Goal: Book appointment/travel/reservation

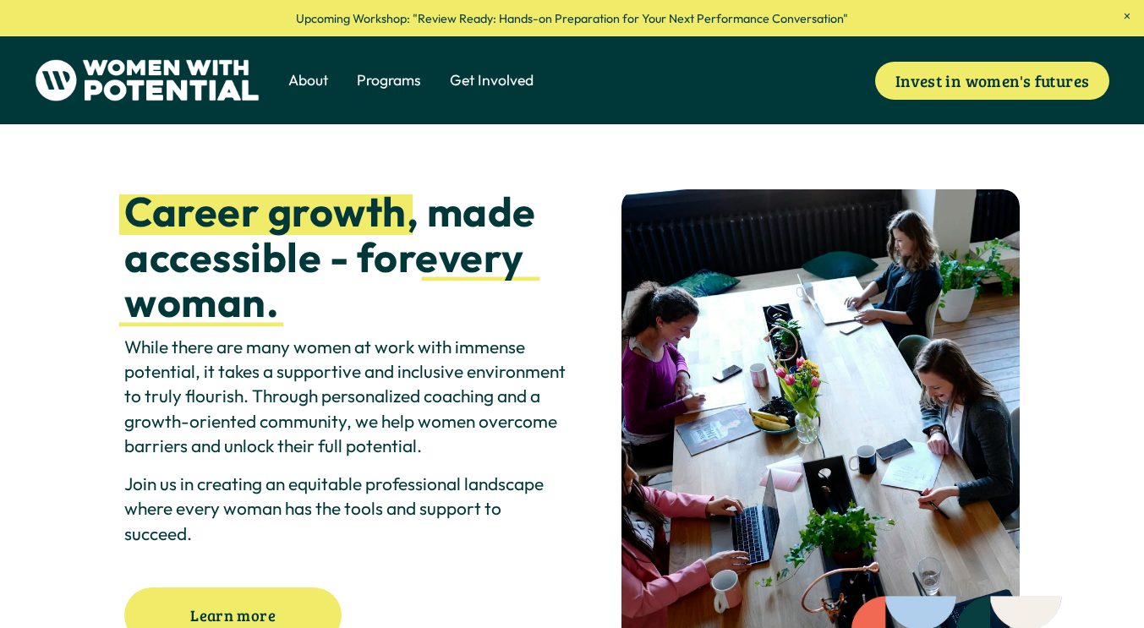
click at [0, 0] on span "1:1 Coaching" at bounding box center [0, 0] width 0 height 0
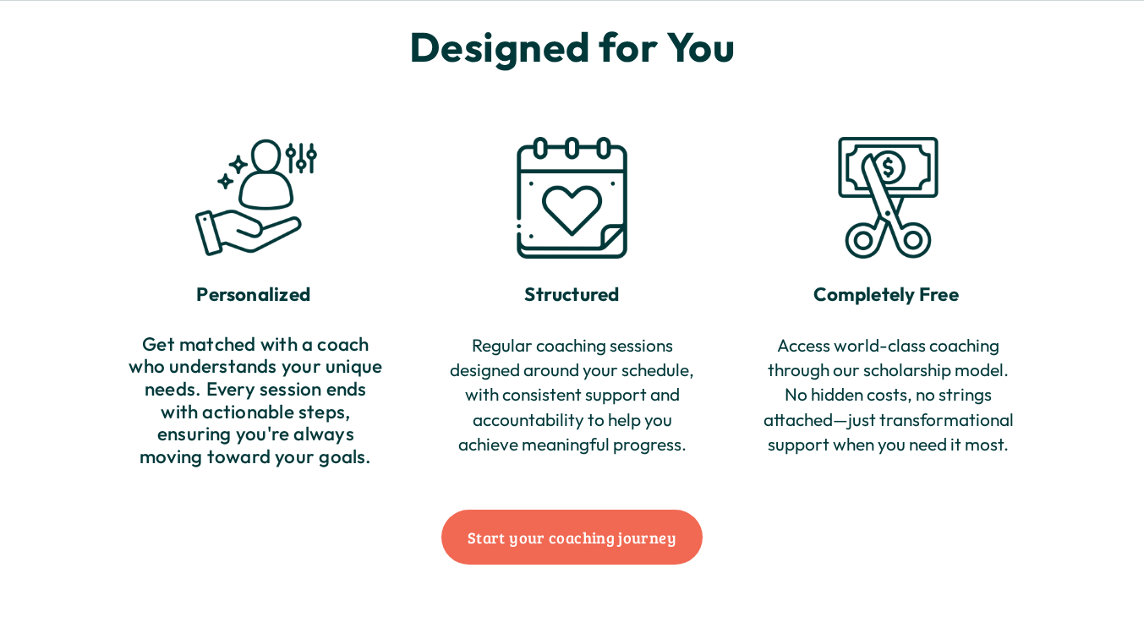
scroll to position [1705, 0]
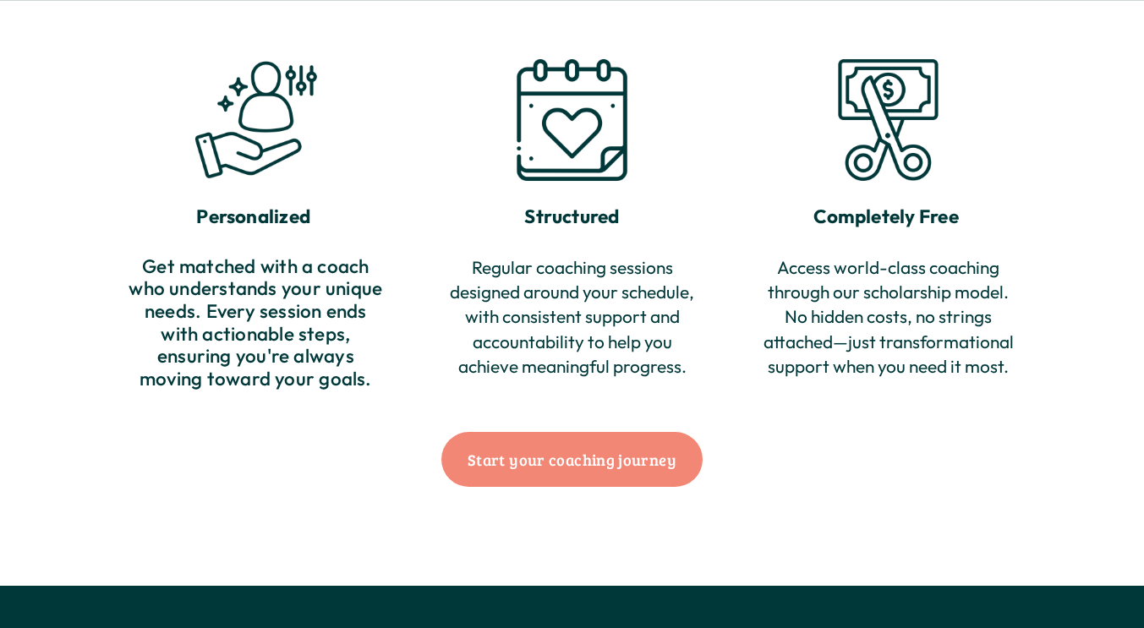
click at [587, 477] on link "Start your coaching journey" at bounding box center [572, 460] width 262 height 56
